Goal: Information Seeking & Learning: Find specific fact

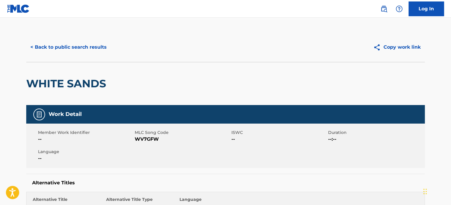
click at [61, 48] on button "< Back to public search results" at bounding box center [68, 47] width 85 height 15
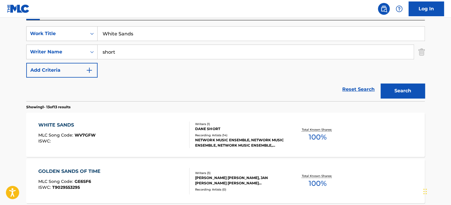
click at [134, 53] on input "short" at bounding box center [255, 52] width 316 height 14
click at [152, 33] on input "White Sands" at bounding box center [260, 34] width 327 height 14
type input "White"
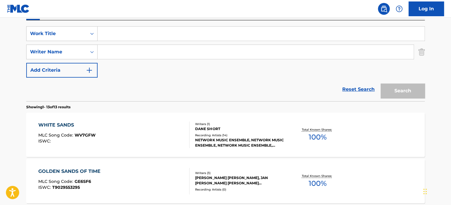
paste input "Whip It Up"
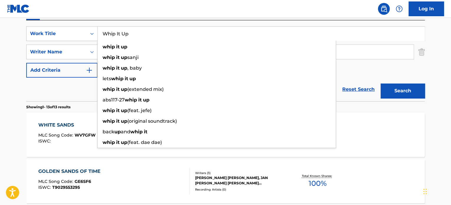
type input "Whip It Up"
click at [141, 8] on nav "Log In" at bounding box center [225, 9] width 451 height 18
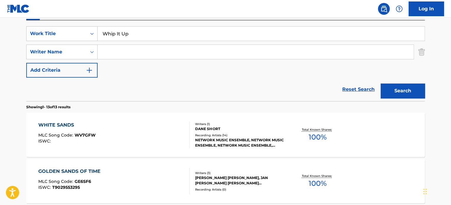
click at [150, 50] on input "Search Form" at bounding box center [255, 52] width 316 height 14
paste input "[PERSON_NAME], [PERSON_NAME]"
type input "[PERSON_NAME], [PERSON_NAME]"
click at [380, 83] on button "Search" at bounding box center [402, 90] width 44 height 15
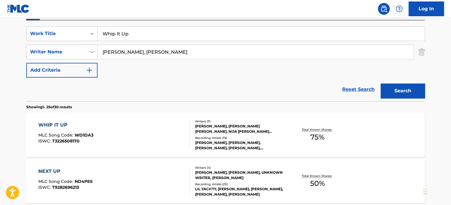
click at [138, 139] on div "WHIP IT UP MLC Song Code : WD1DA3 ISWC : T3226508170" at bounding box center [113, 134] width 151 height 27
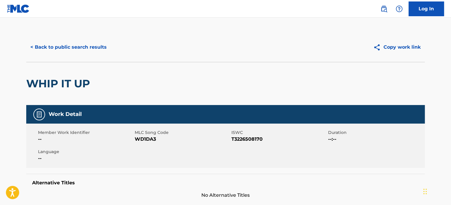
click at [74, 44] on button "< Back to public search results" at bounding box center [68, 47] width 85 height 15
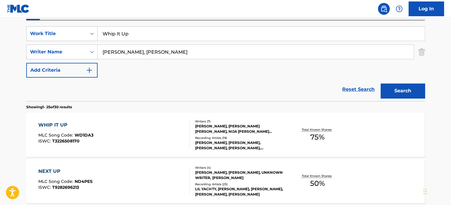
click at [172, 50] on input "[PERSON_NAME], [PERSON_NAME]" at bounding box center [255, 52] width 316 height 14
type input "[PERSON_NAME]"
click at [166, 29] on input "Whip It Up" at bounding box center [260, 34] width 327 height 14
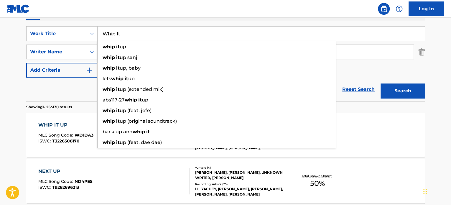
type input "Whip"
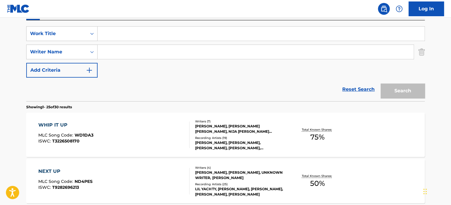
paste input "Where Did Our Love Go?"
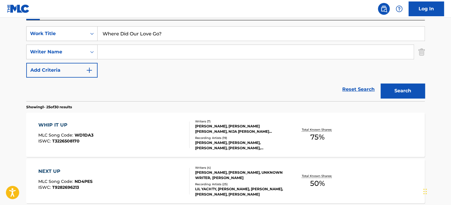
type input "Where Did Our Love Go?"
click at [380, 83] on button "Search" at bounding box center [402, 90] width 44 height 15
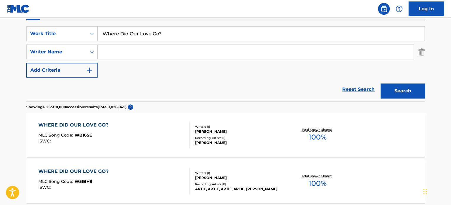
click at [140, 56] on input "Search Form" at bounding box center [255, 52] width 316 height 14
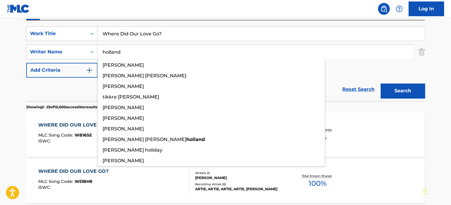
click at [380, 83] on button "Search" at bounding box center [402, 90] width 44 height 15
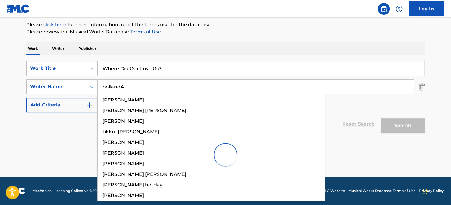
scroll to position [70, 0]
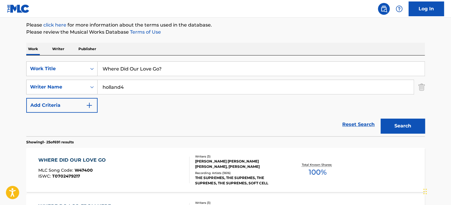
type input "holland"
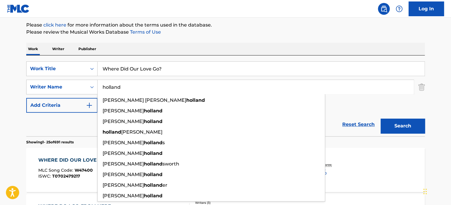
click at [380, 118] on button "Search" at bounding box center [402, 125] width 44 height 15
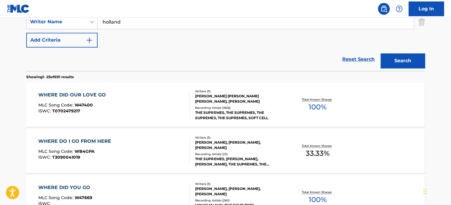
scroll to position [133, 0]
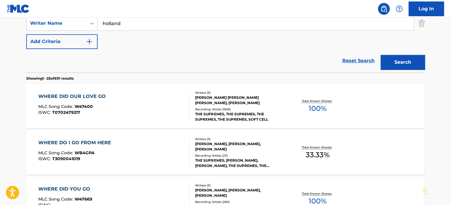
click at [168, 99] on div "WHERE DID OUR LOVE GO MLC Song Code : W47400 ISWC : T0702479217" at bounding box center [113, 106] width 151 height 27
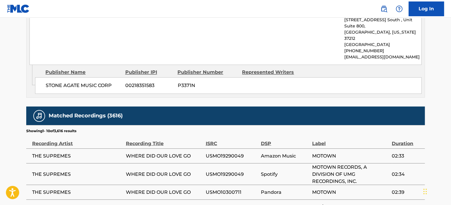
scroll to position [419, 0]
